Goal: Obtain resource: Obtain resource

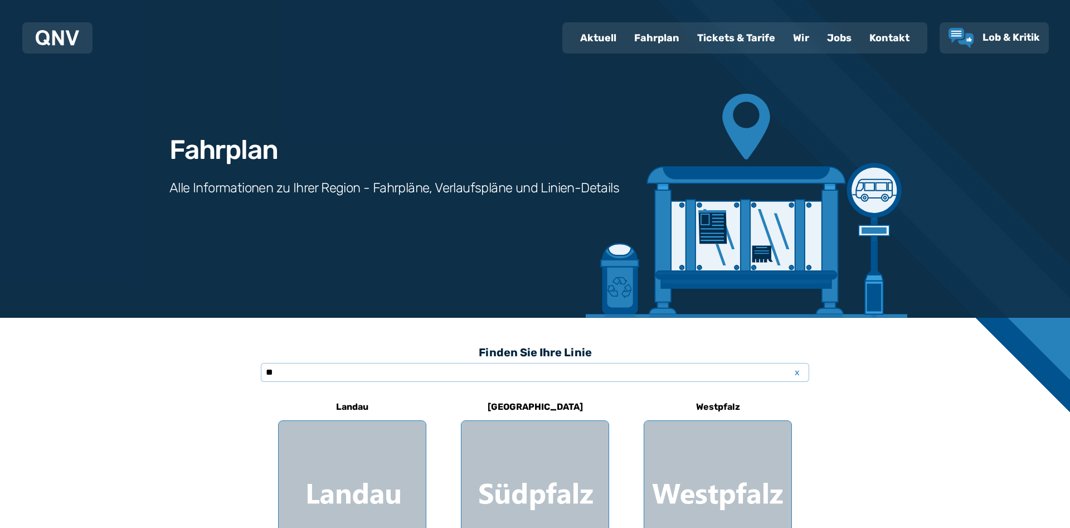
type input "***"
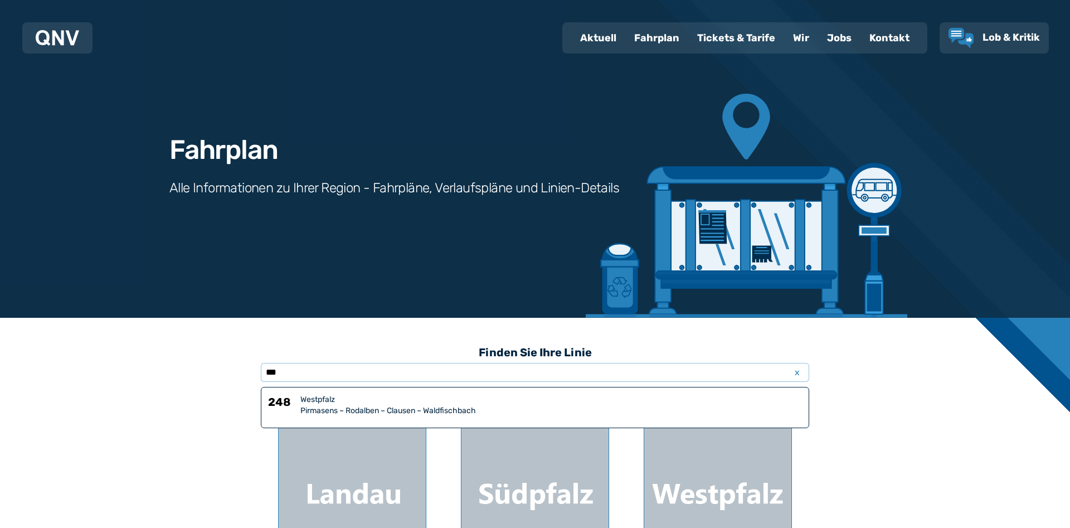
click at [334, 413] on div "Pirmasens – Rodalben – Clausen – Waldfischbach" at bounding box center [550, 410] width 501 height 11
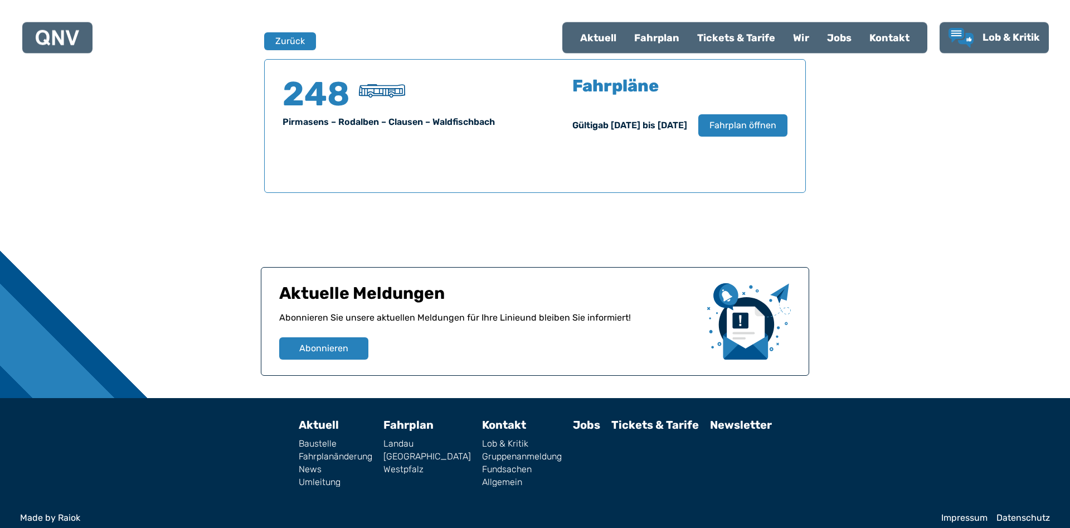
scroll to position [734, 0]
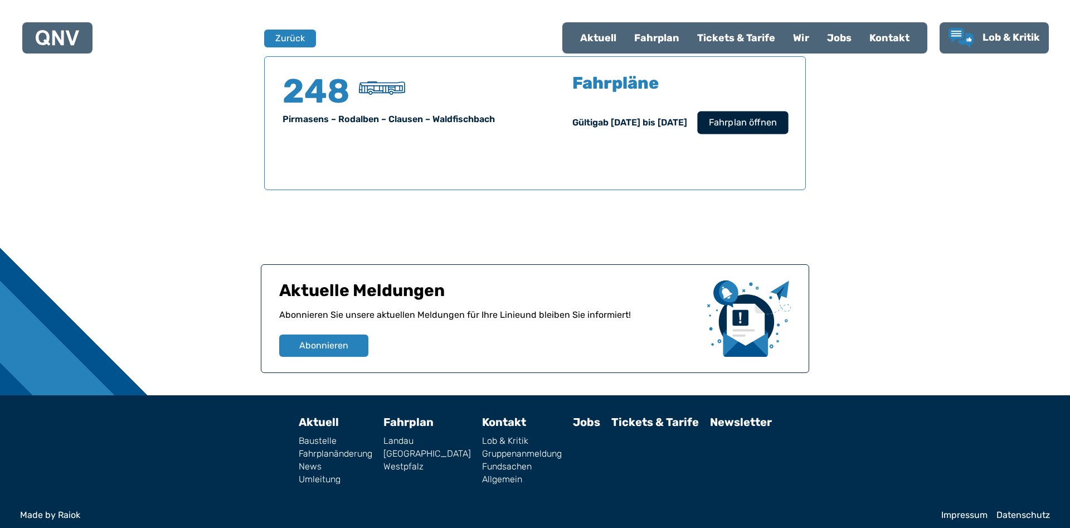
click at [727, 123] on span "Fahrplan öffnen" at bounding box center [743, 122] width 68 height 13
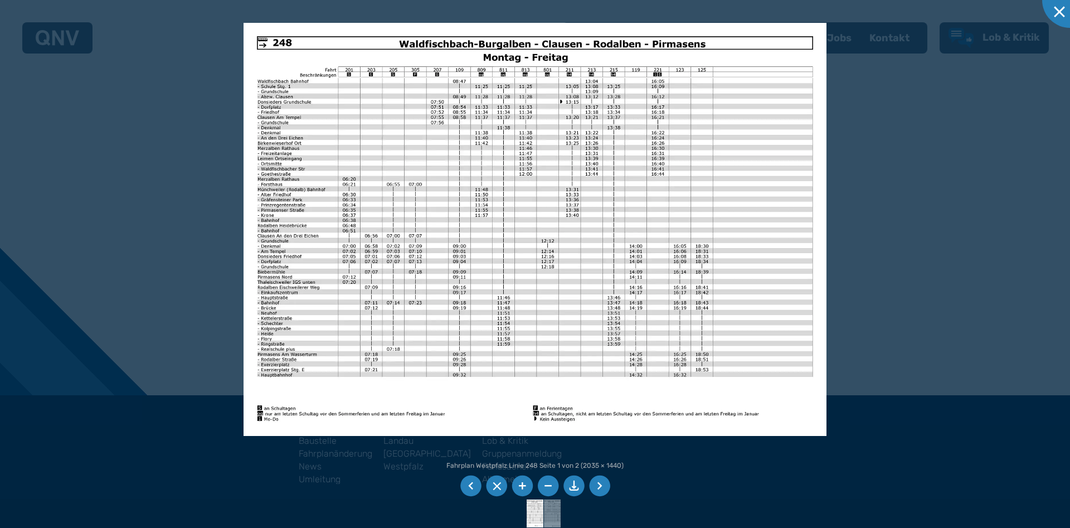
click at [596, 490] on li at bounding box center [599, 485] width 21 height 21
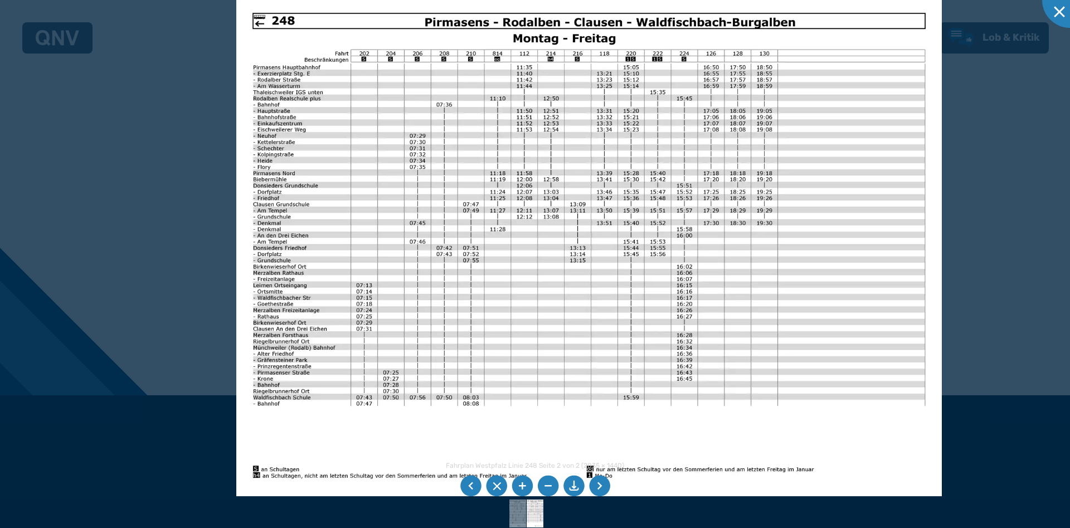
click at [685, 194] on img at bounding box center [589, 246] width 706 height 499
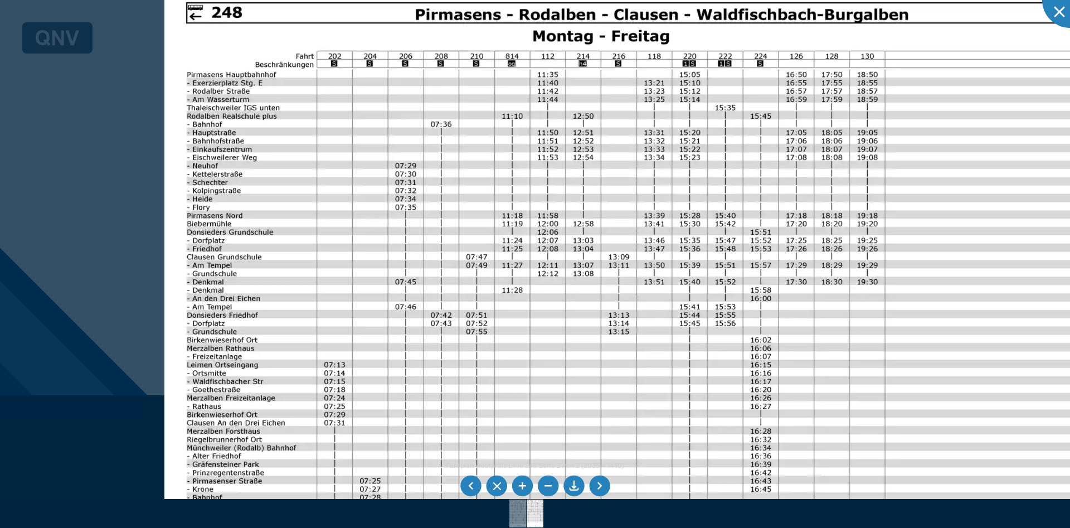
click at [431, 273] on img at bounding box center [633, 312] width 939 height 665
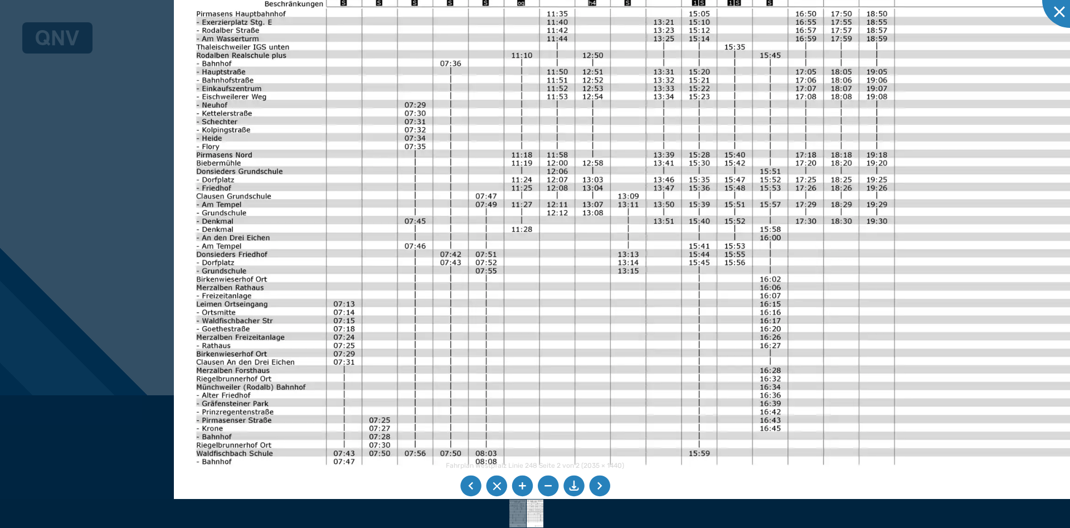
click at [392, 267] on img at bounding box center [643, 252] width 939 height 665
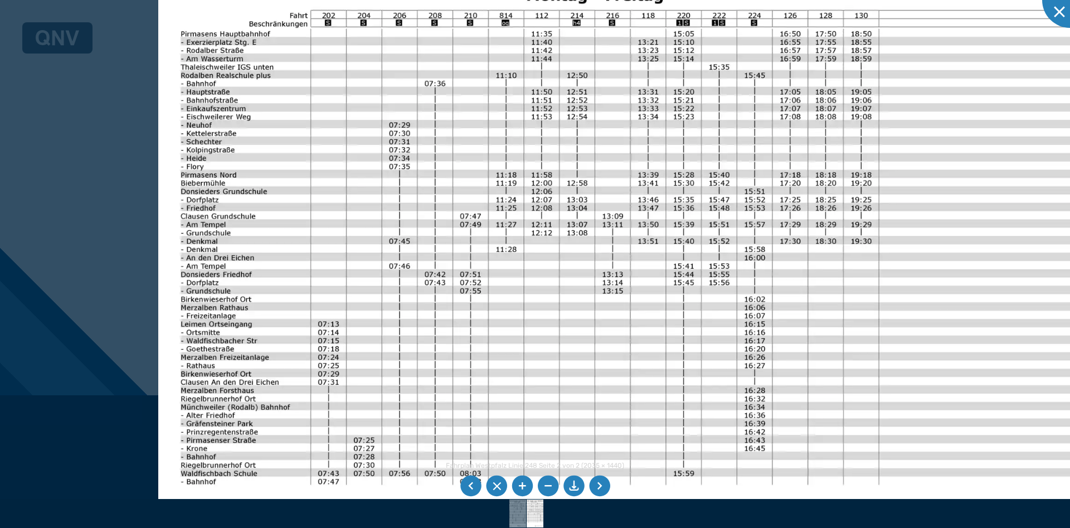
click at [595, 319] on img at bounding box center [627, 272] width 939 height 665
click at [595, 486] on li at bounding box center [599, 485] width 21 height 21
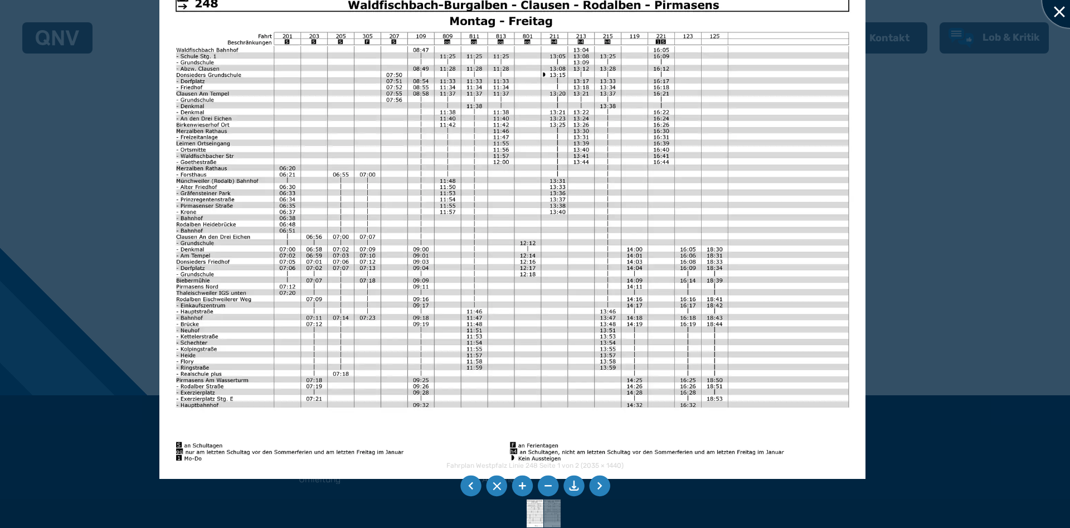
click at [1061, 14] on div at bounding box center [1070, 0] width 56 height 56
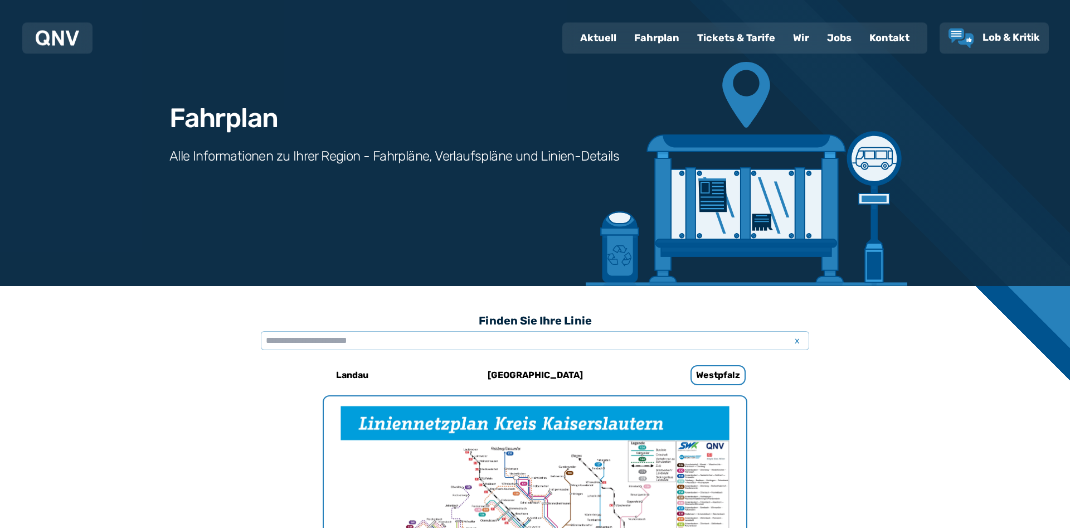
scroll to position [0, 0]
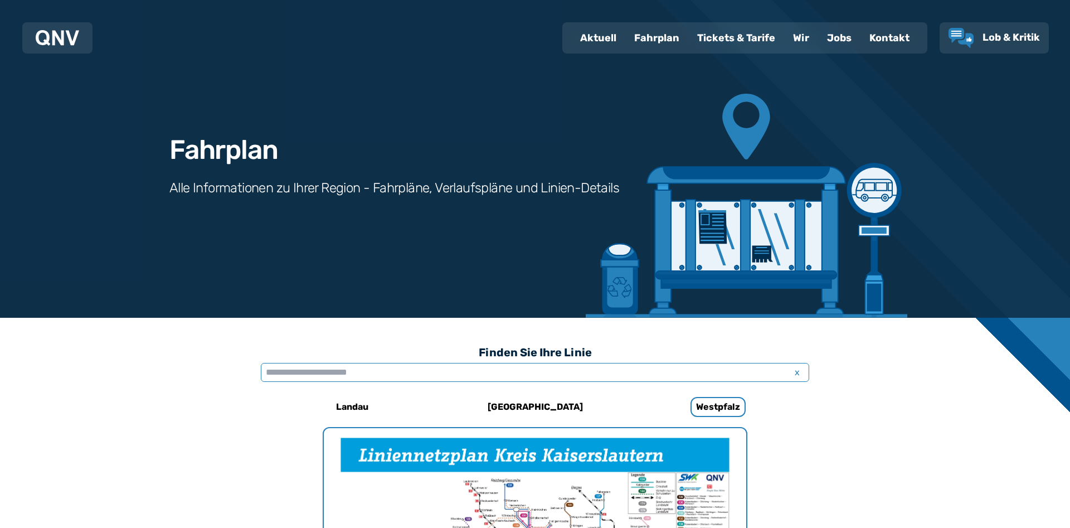
click at [406, 363] on input "text" at bounding box center [535, 372] width 548 height 19
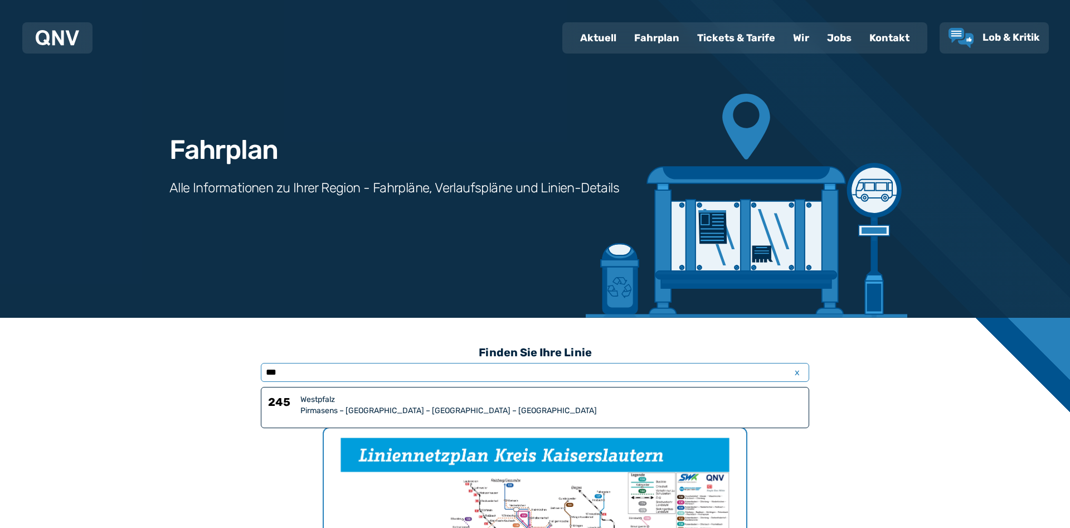
type input "***"
click at [458, 412] on div "Pirmasens – [GEOGRAPHIC_DATA] – [GEOGRAPHIC_DATA] – [GEOGRAPHIC_DATA]" at bounding box center [550, 410] width 501 height 11
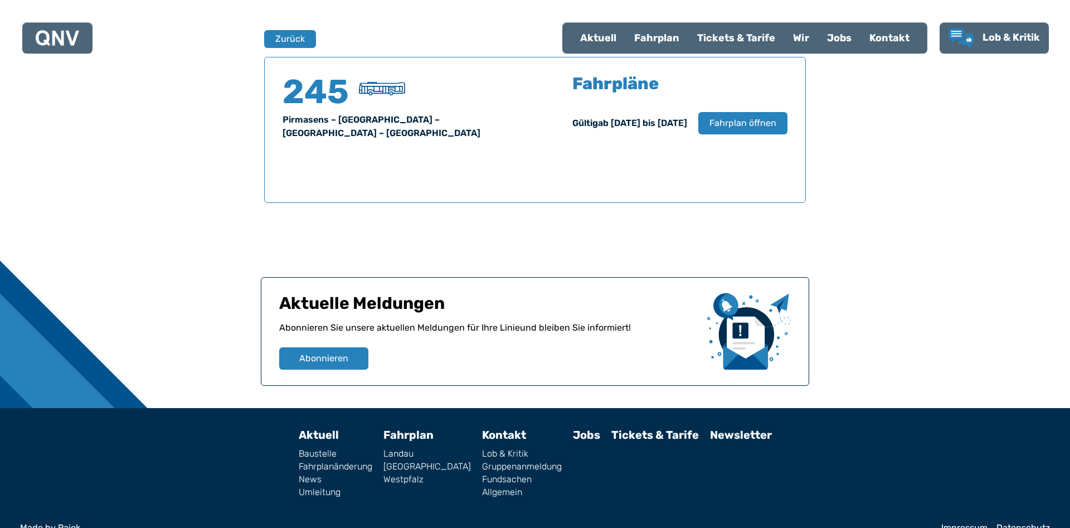
scroll to position [734, 0]
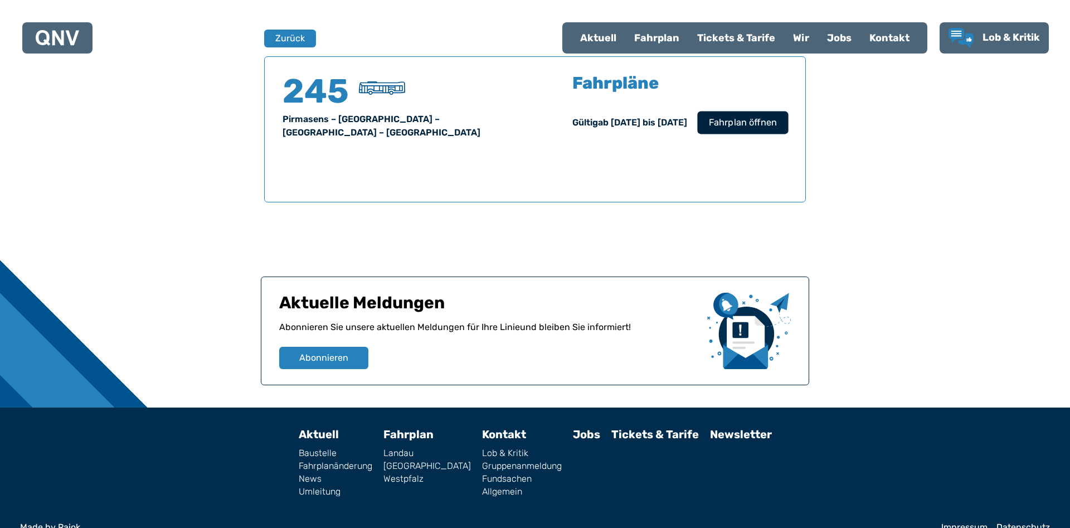
click at [741, 124] on span "Fahrplan öffnen" at bounding box center [743, 122] width 68 height 13
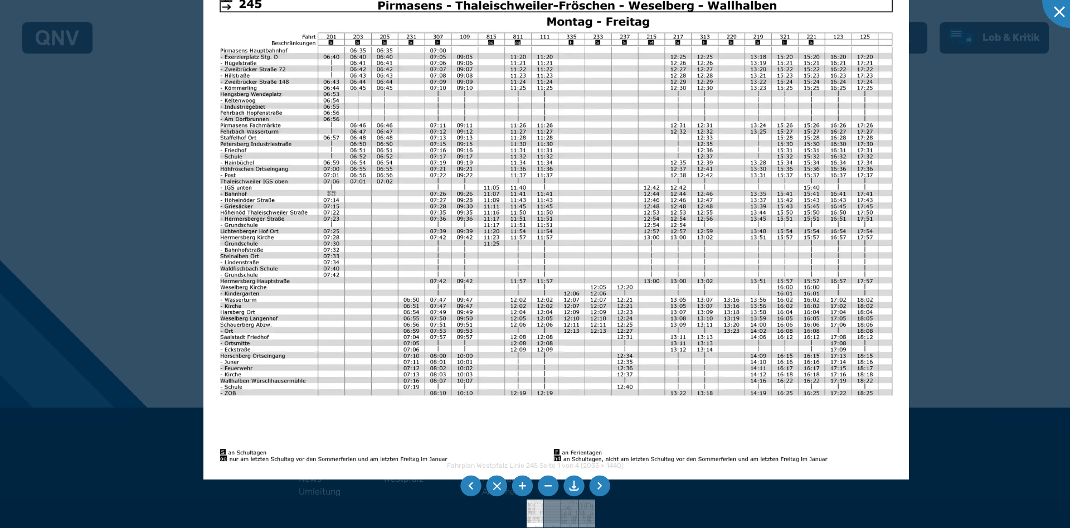
click at [600, 486] on li at bounding box center [599, 485] width 21 height 21
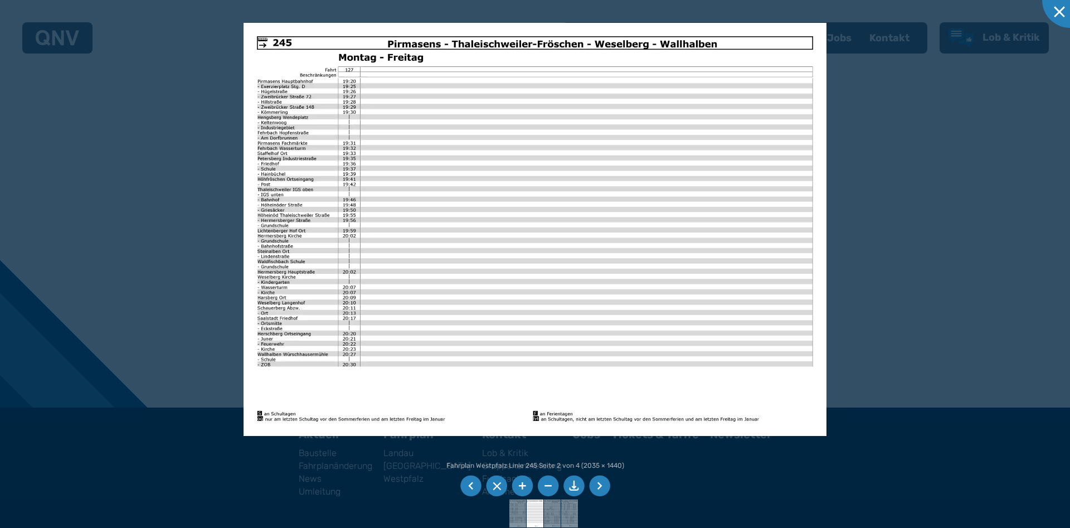
click at [574, 486] on li at bounding box center [573, 485] width 21 height 21
click at [597, 485] on li at bounding box center [599, 485] width 21 height 21
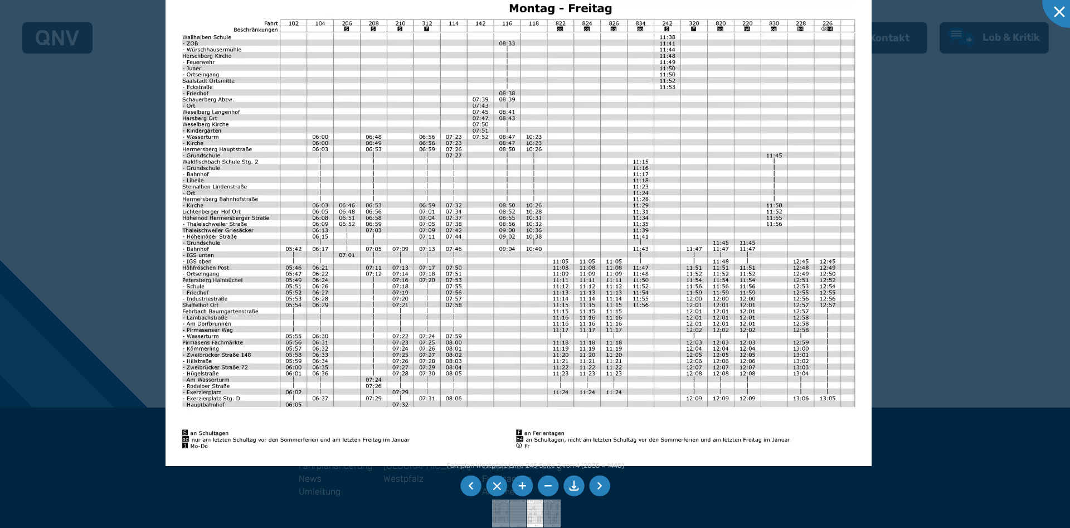
click at [599, 485] on li at bounding box center [599, 485] width 21 height 21
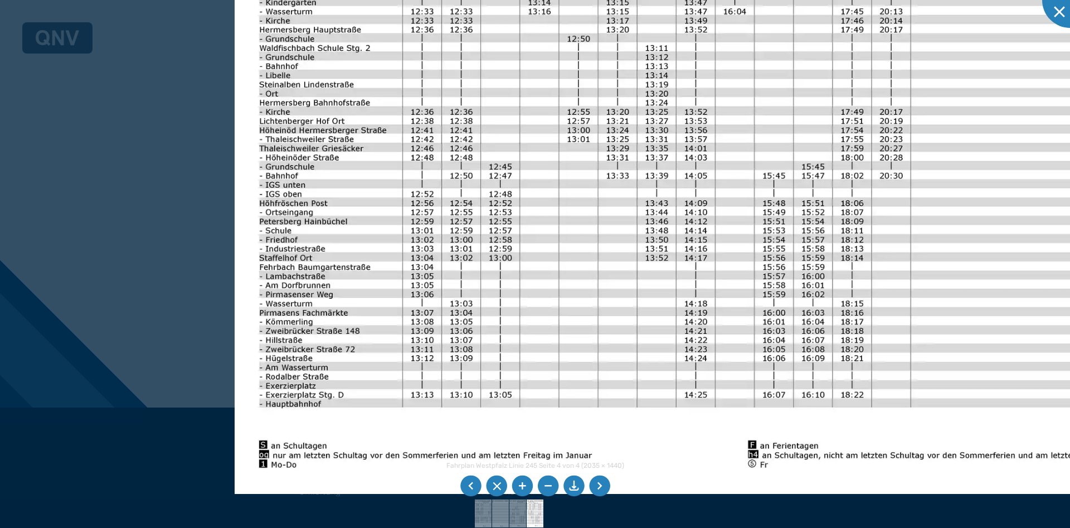
click at [343, 175] on img at bounding box center [751, 127] width 1033 height 731
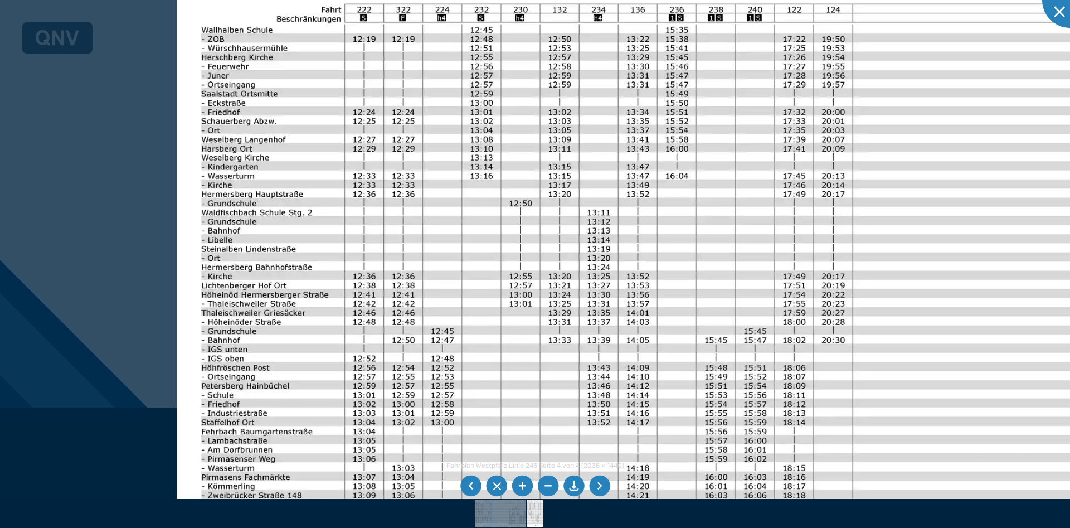
click at [280, 324] on img at bounding box center [693, 291] width 1033 height 731
click at [473, 486] on li at bounding box center [470, 485] width 21 height 21
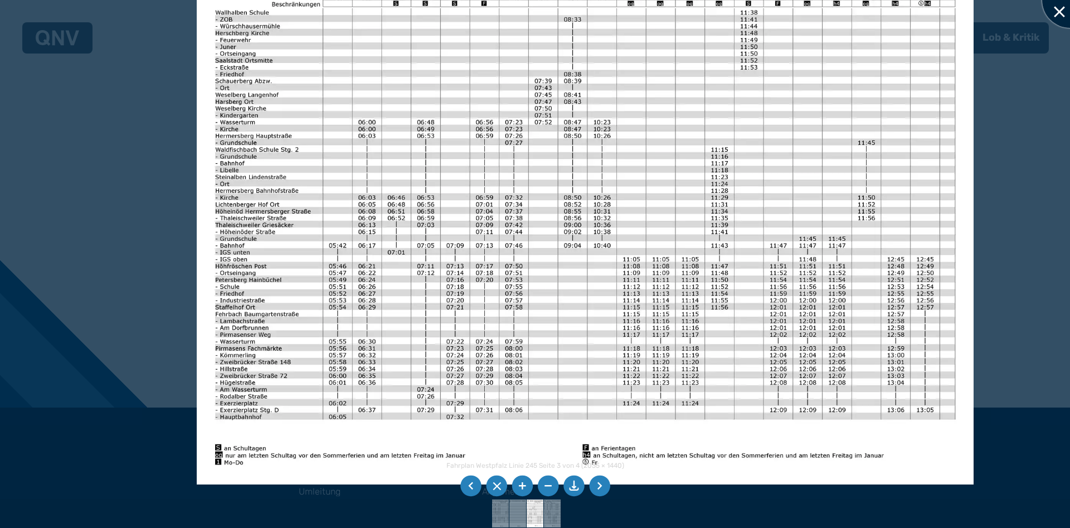
click at [1060, 12] on div at bounding box center [1070, 0] width 56 height 56
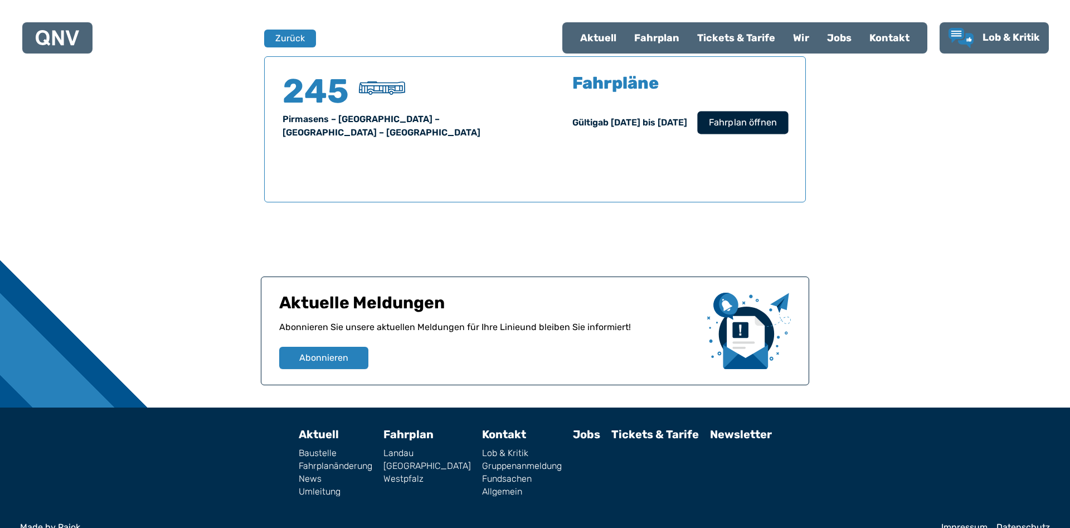
click at [752, 123] on span "Fahrplan öffnen" at bounding box center [743, 122] width 68 height 13
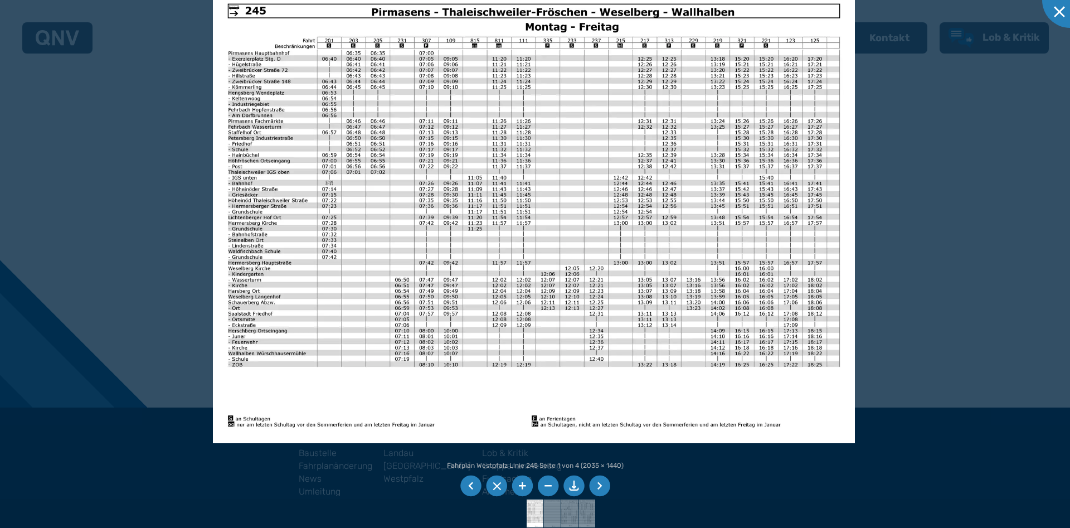
click at [607, 484] on li at bounding box center [599, 485] width 21 height 21
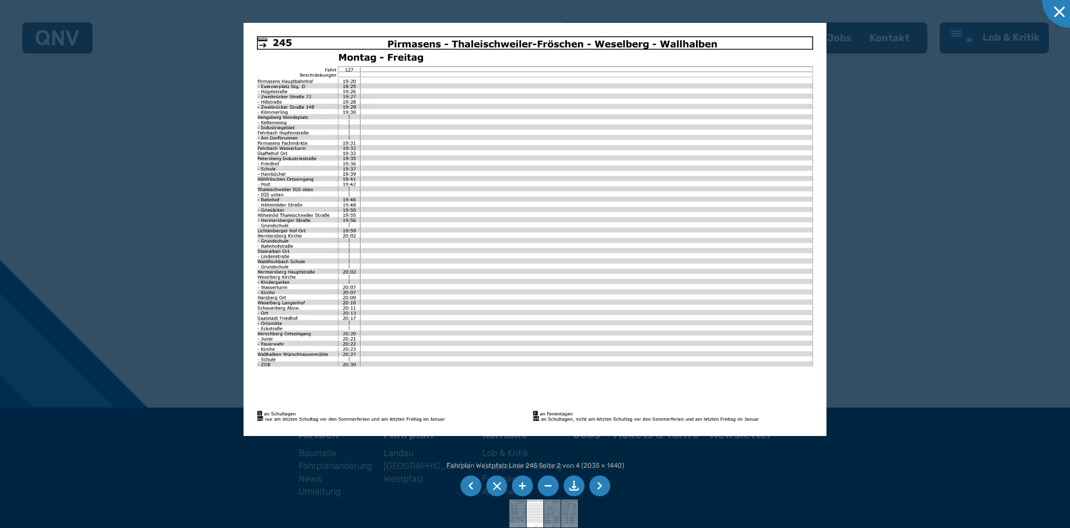
click at [607, 484] on li at bounding box center [599, 485] width 21 height 21
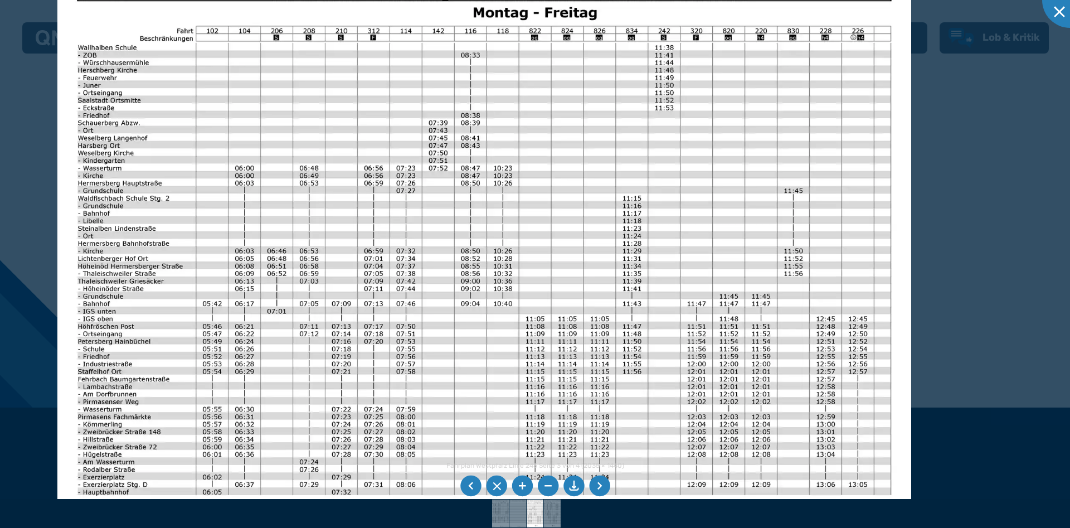
click at [717, 381] on img at bounding box center [484, 264] width 854 height 604
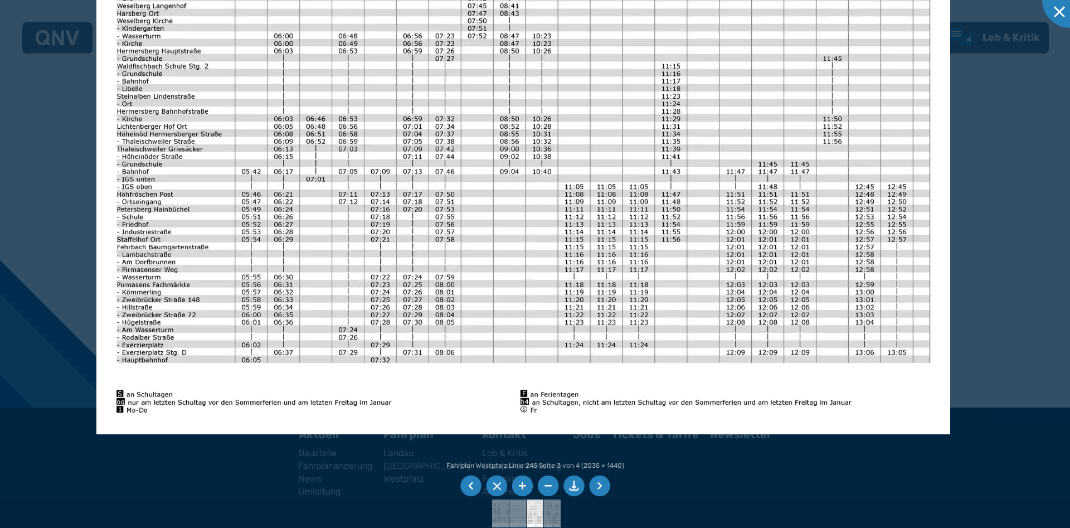
click at [634, 209] on img at bounding box center [523, 132] width 854 height 604
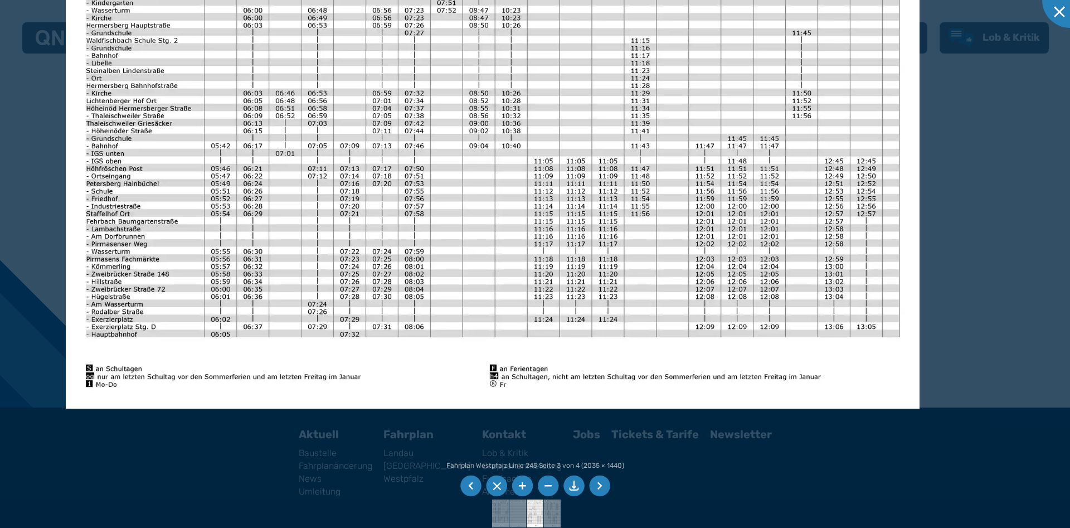
click at [740, 103] on img at bounding box center [493, 106] width 854 height 604
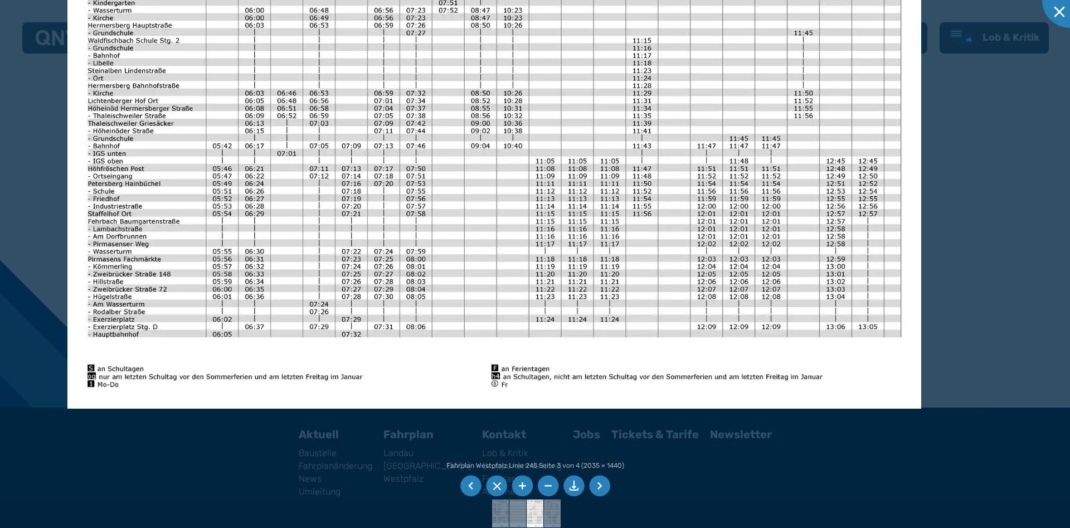
click at [617, 495] on div "Fahrplan Westpfalz Linie 245 Seite 3 von 4 (2035 × 1440) 75%" at bounding box center [535, 264] width 1070 height 528
click at [589, 488] on ul at bounding box center [535, 485] width 154 height 25
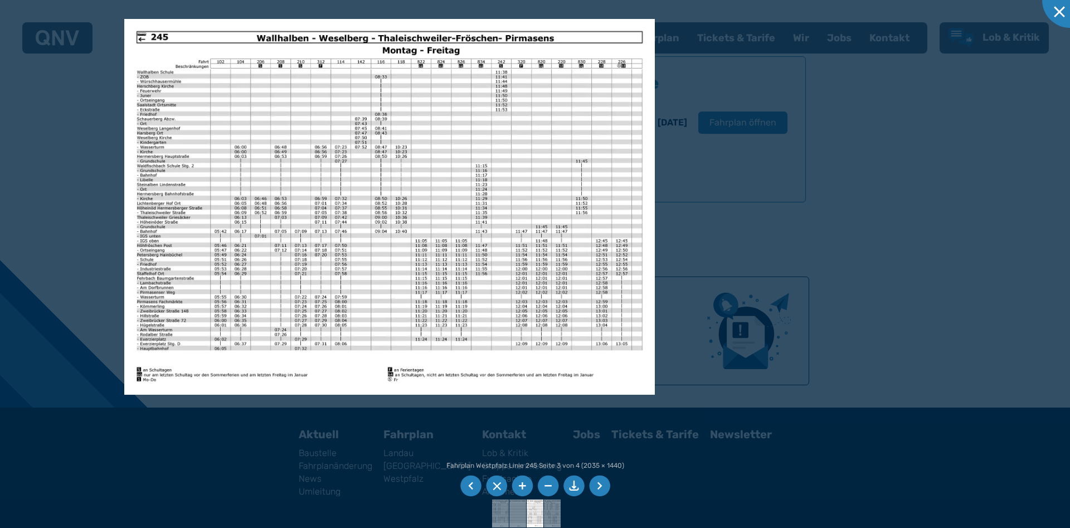
click at [596, 486] on li at bounding box center [599, 485] width 21 height 21
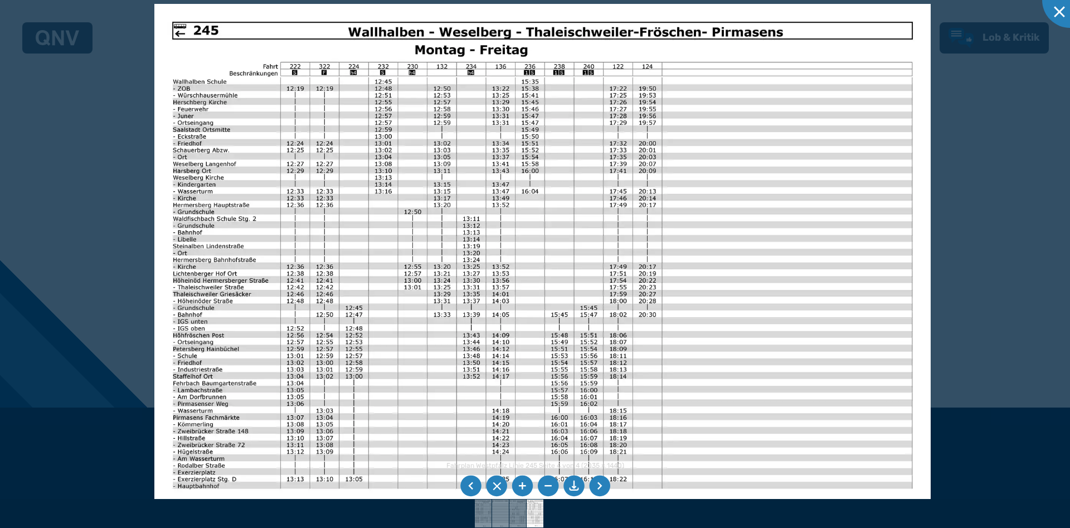
click at [274, 260] on img at bounding box center [542, 278] width 776 height 549
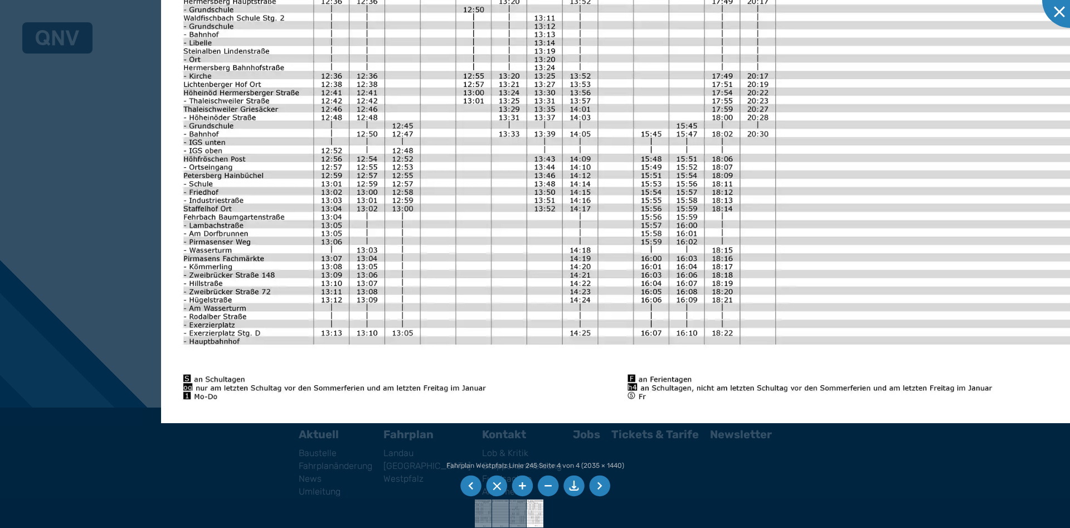
click at [534, 96] on img at bounding box center [630, 90] width 939 height 665
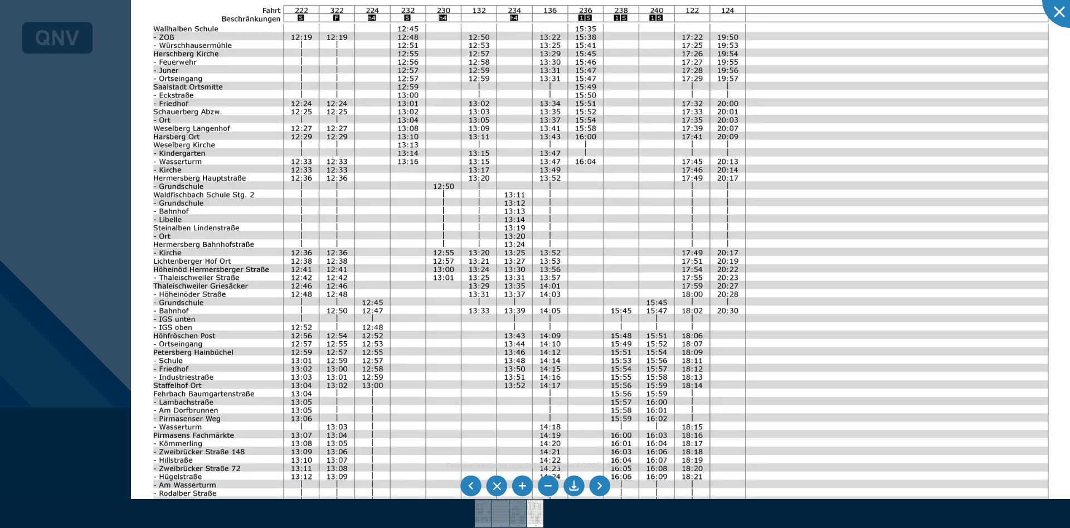
click at [520, 458] on img at bounding box center [600, 267] width 939 height 665
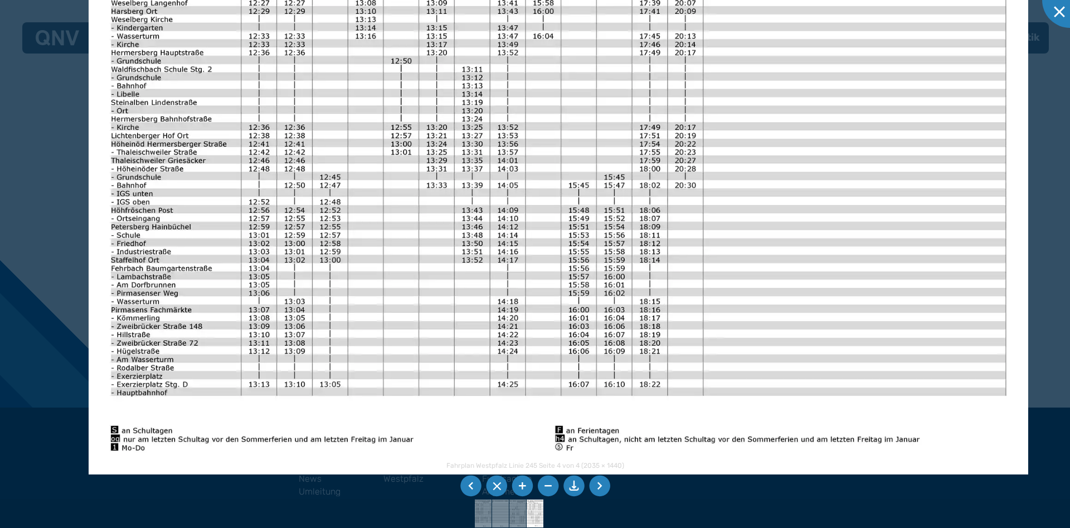
click at [513, 181] on img at bounding box center [558, 141] width 939 height 665
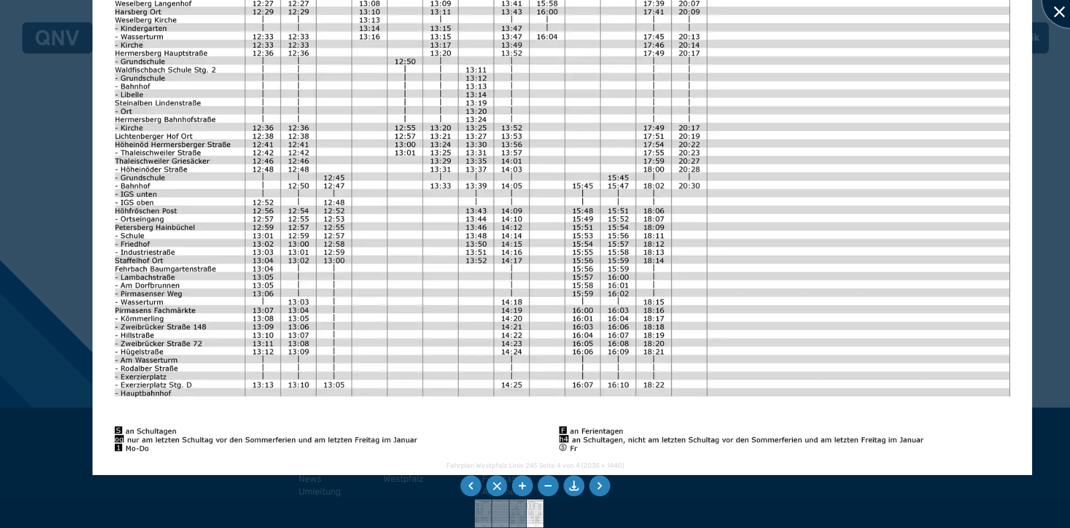
click at [1048, 10] on div at bounding box center [1070, 0] width 56 height 56
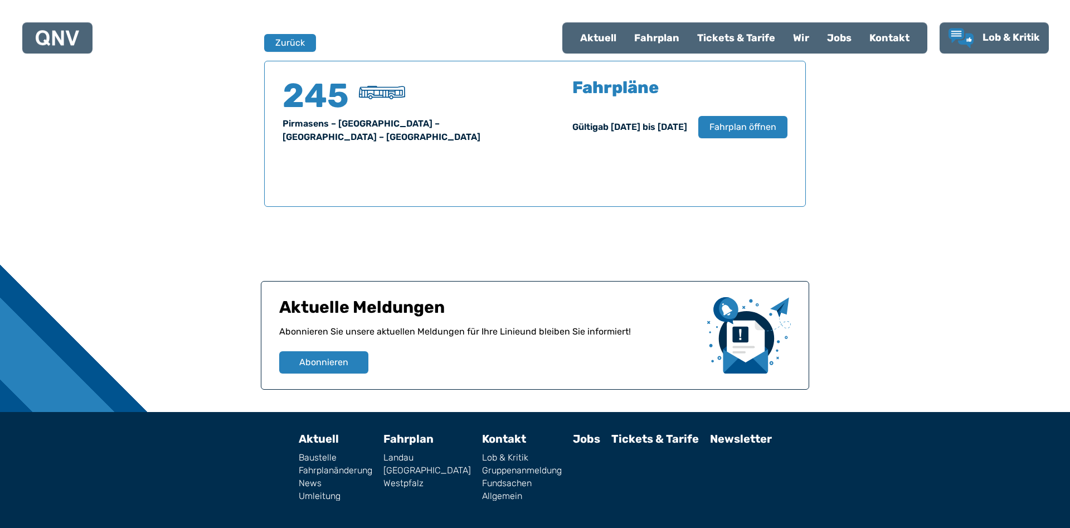
scroll to position [754, 0]
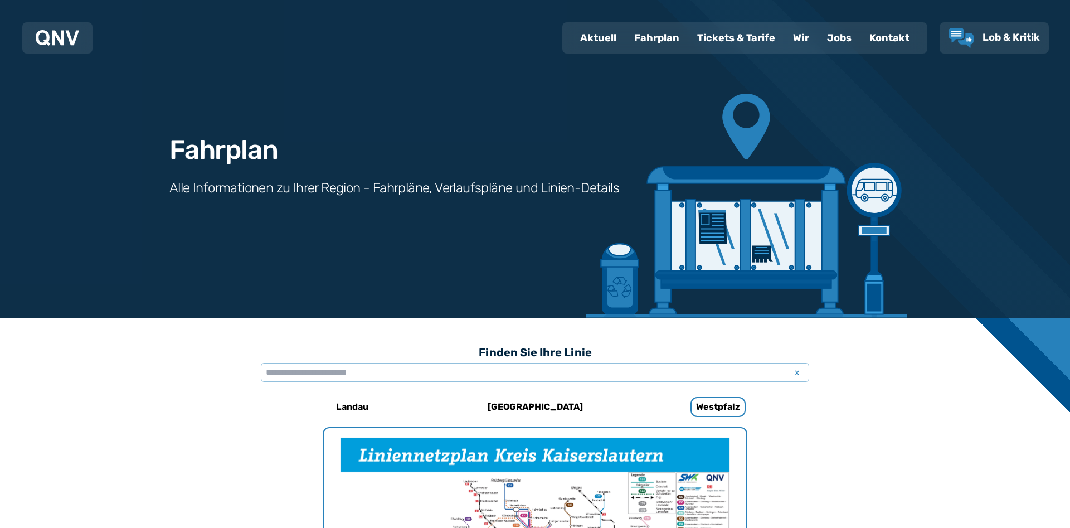
click at [69, 35] on img at bounding box center [57, 38] width 43 height 16
